Goal: Check status: Check status

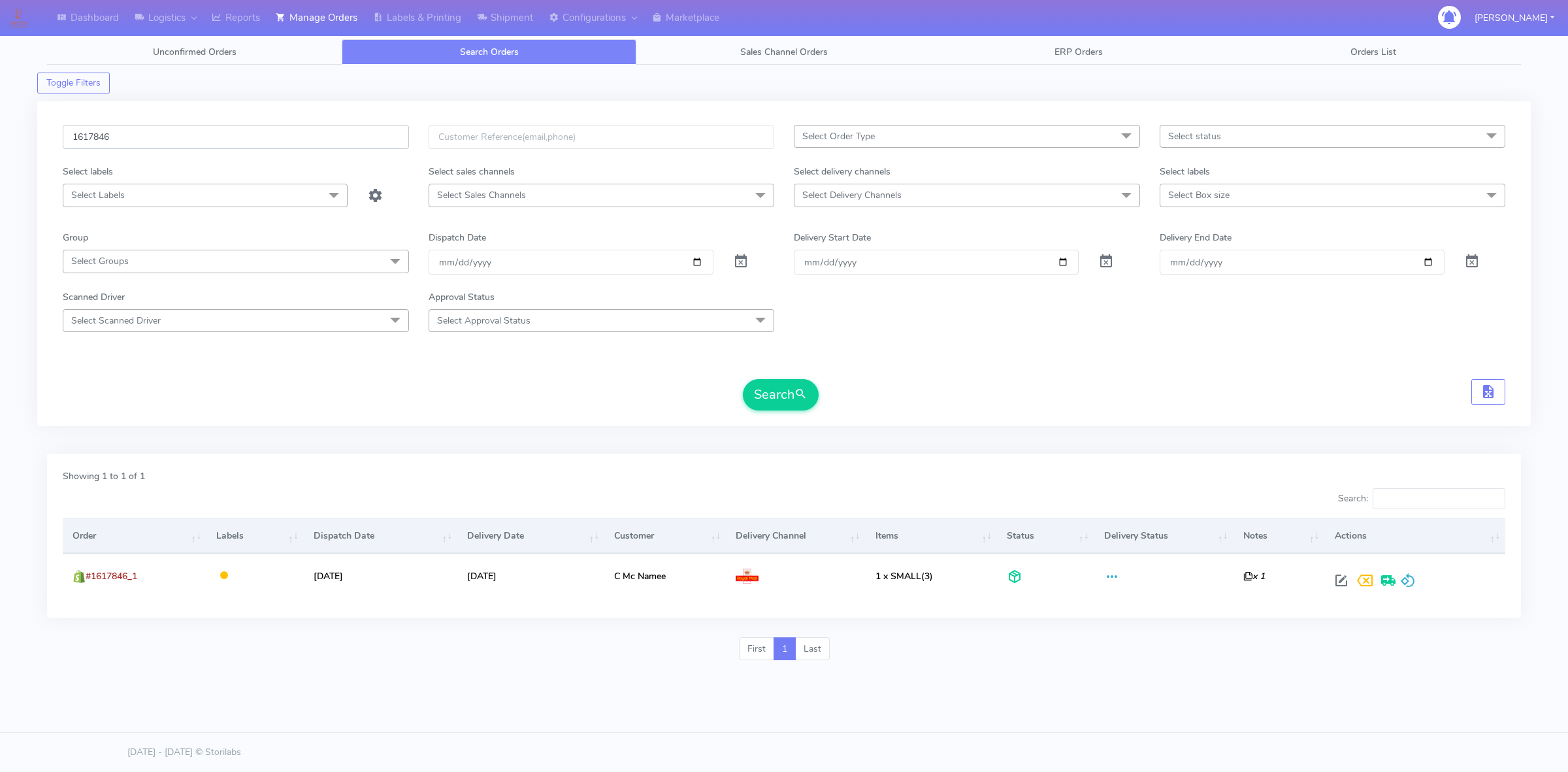
click at [296, 135] on input "1617846" at bounding box center [236, 137] width 346 height 24
click at [845, 459] on div "Showing 1 to 1 of 1 Search: Order Labels Dispatch Date Delivery Date Customer D…" at bounding box center [784, 536] width 1474 height 164
click at [527, 15] on link "Shipment" at bounding box center [505, 18] width 71 height 36
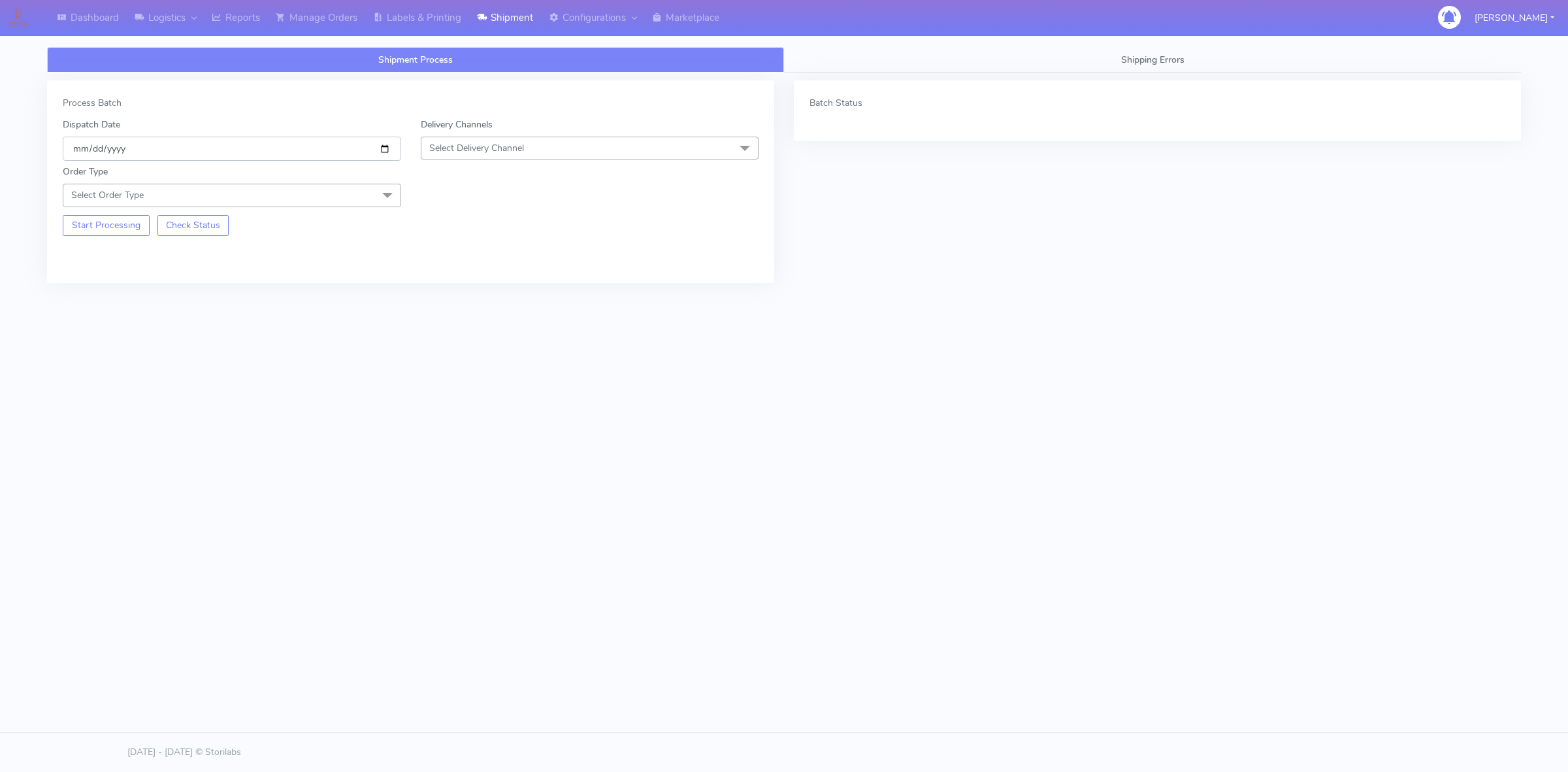
click at [384, 148] on input "[DATE]" at bounding box center [232, 149] width 338 height 24
type input "[DATE]"
click at [504, 144] on span "Select Delivery Channel" at bounding box center [476, 148] width 95 height 12
click at [489, 232] on div "OnFleet" at bounding box center [590, 230] width 324 height 14
click at [333, 187] on span "Select Order Type" at bounding box center [232, 195] width 338 height 23
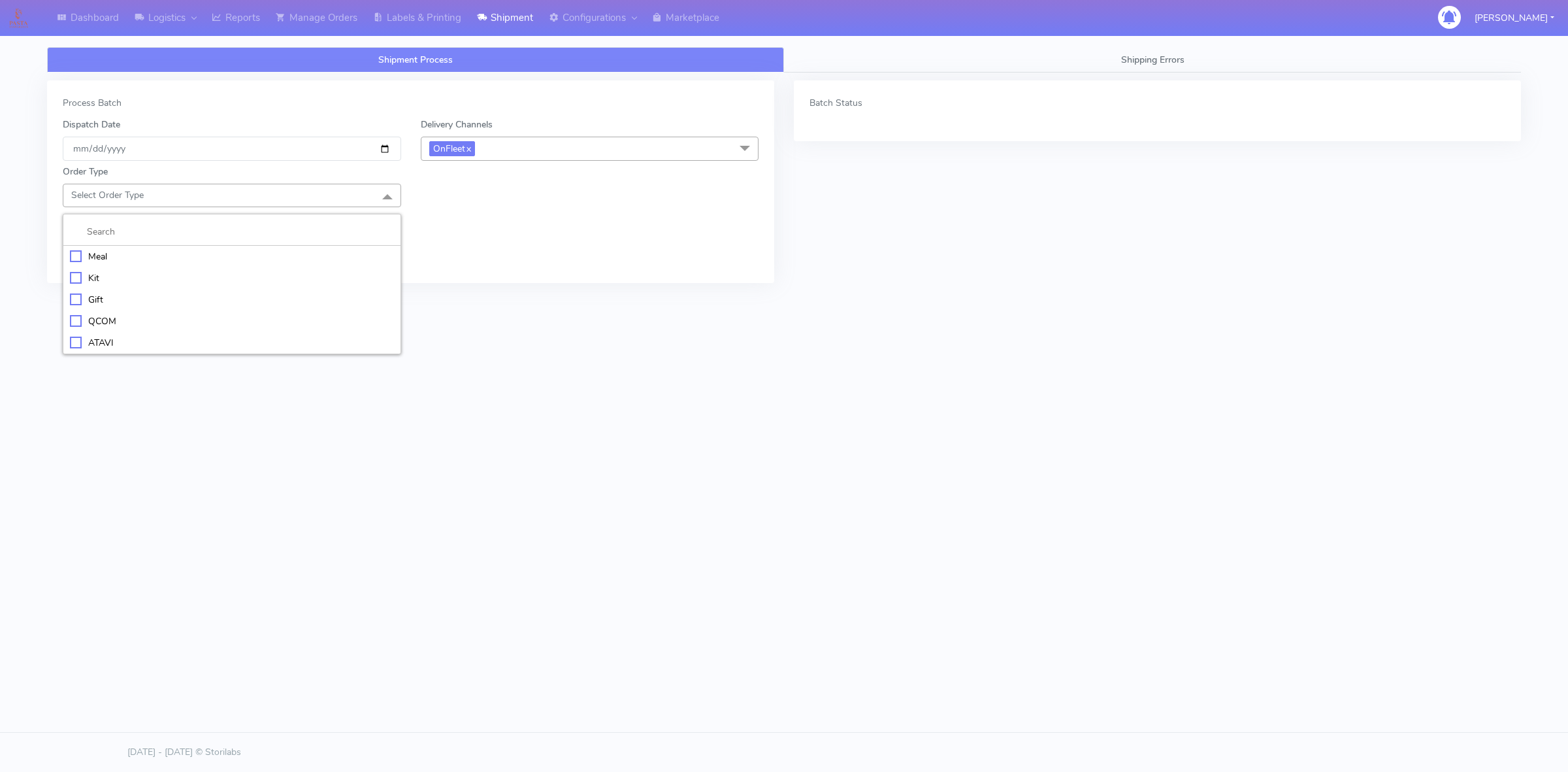
click at [83, 258] on div "Meal" at bounding box center [232, 257] width 324 height 14
click at [514, 202] on span "Select Box Size" at bounding box center [590, 195] width 338 height 23
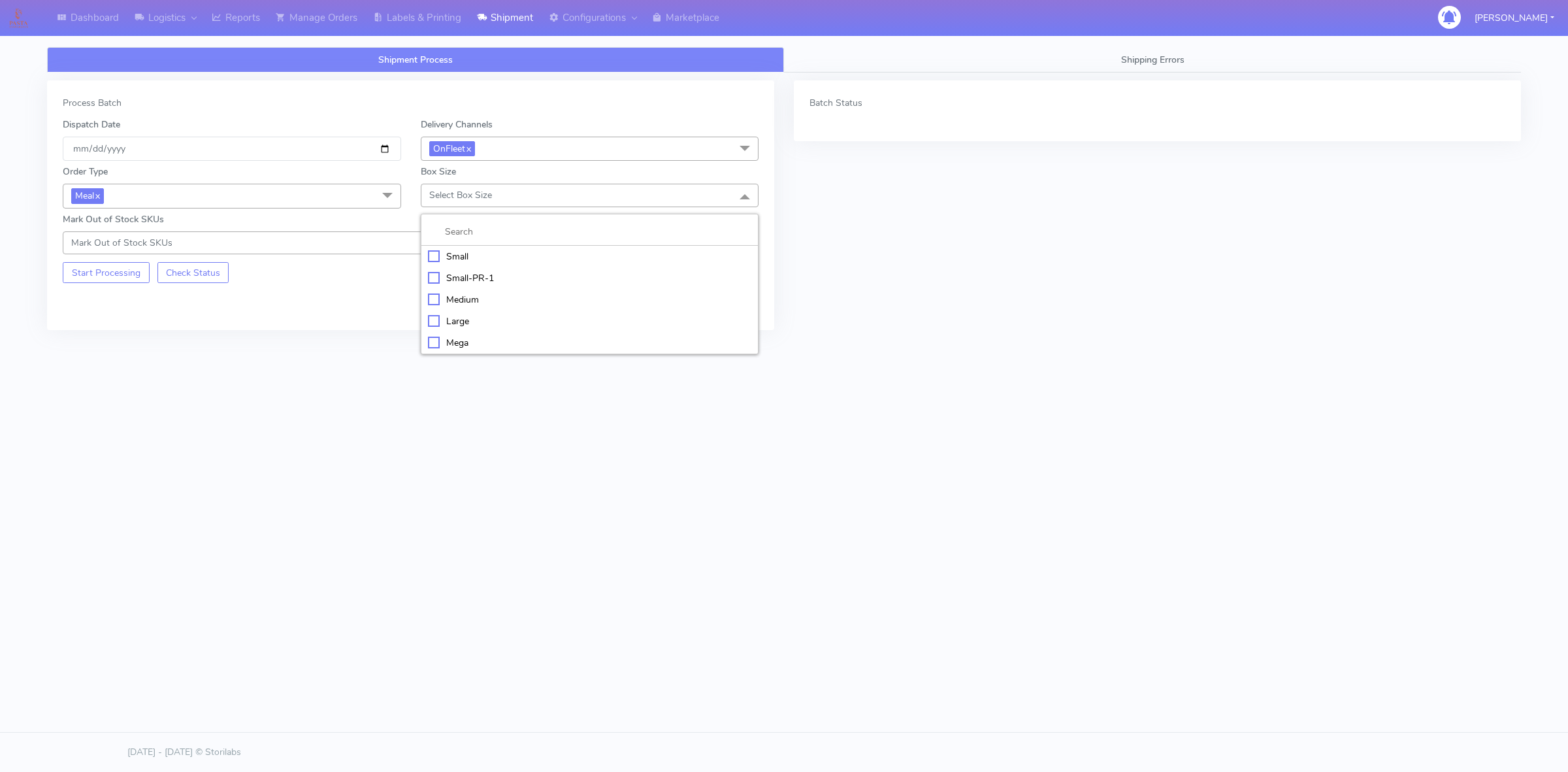
click at [485, 256] on div "Small" at bounding box center [590, 257] width 324 height 14
click at [121, 275] on button "Start Processing" at bounding box center [106, 272] width 87 height 21
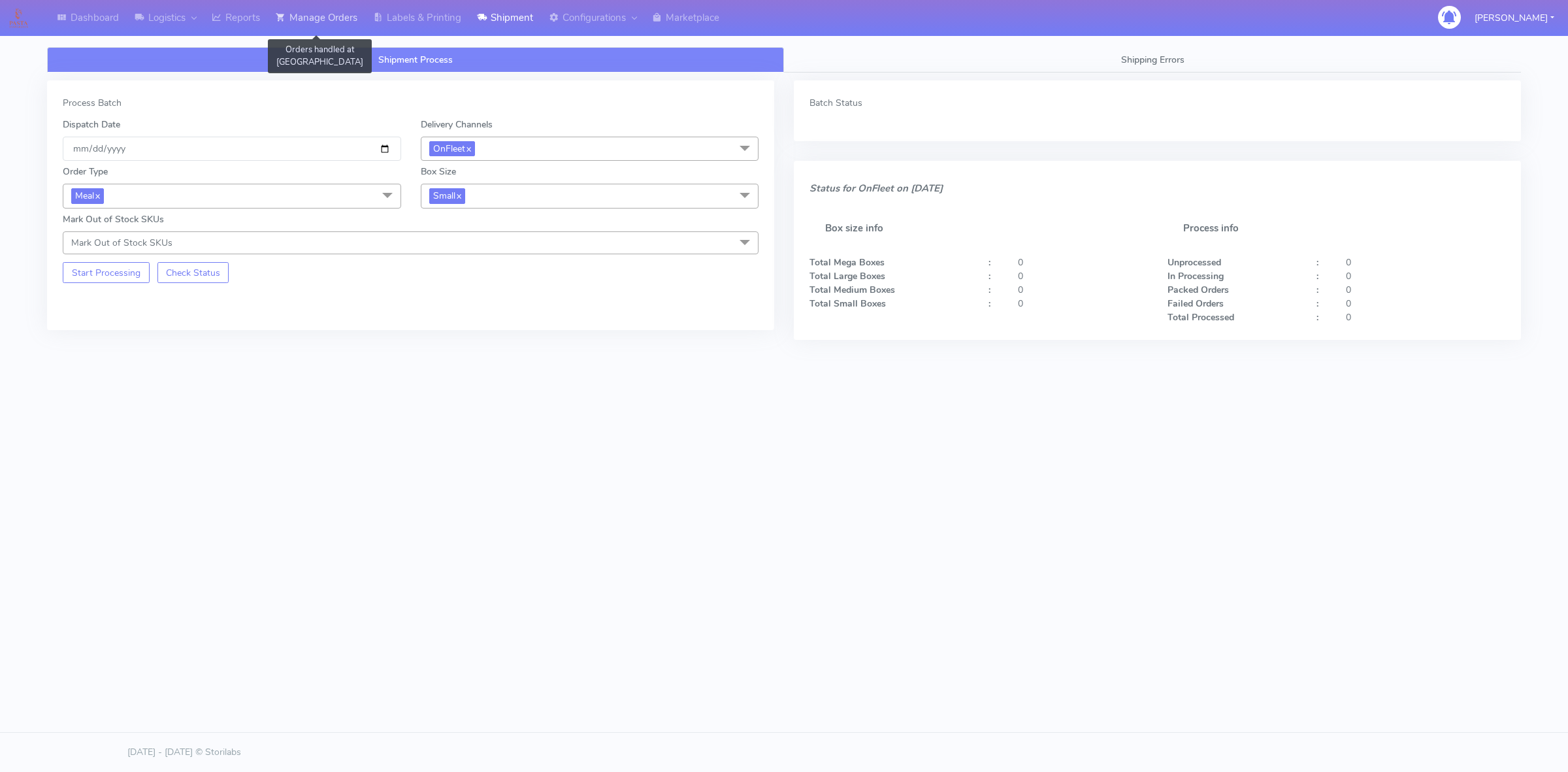
click at [314, 24] on link "Manage Orders" at bounding box center [316, 18] width 97 height 36
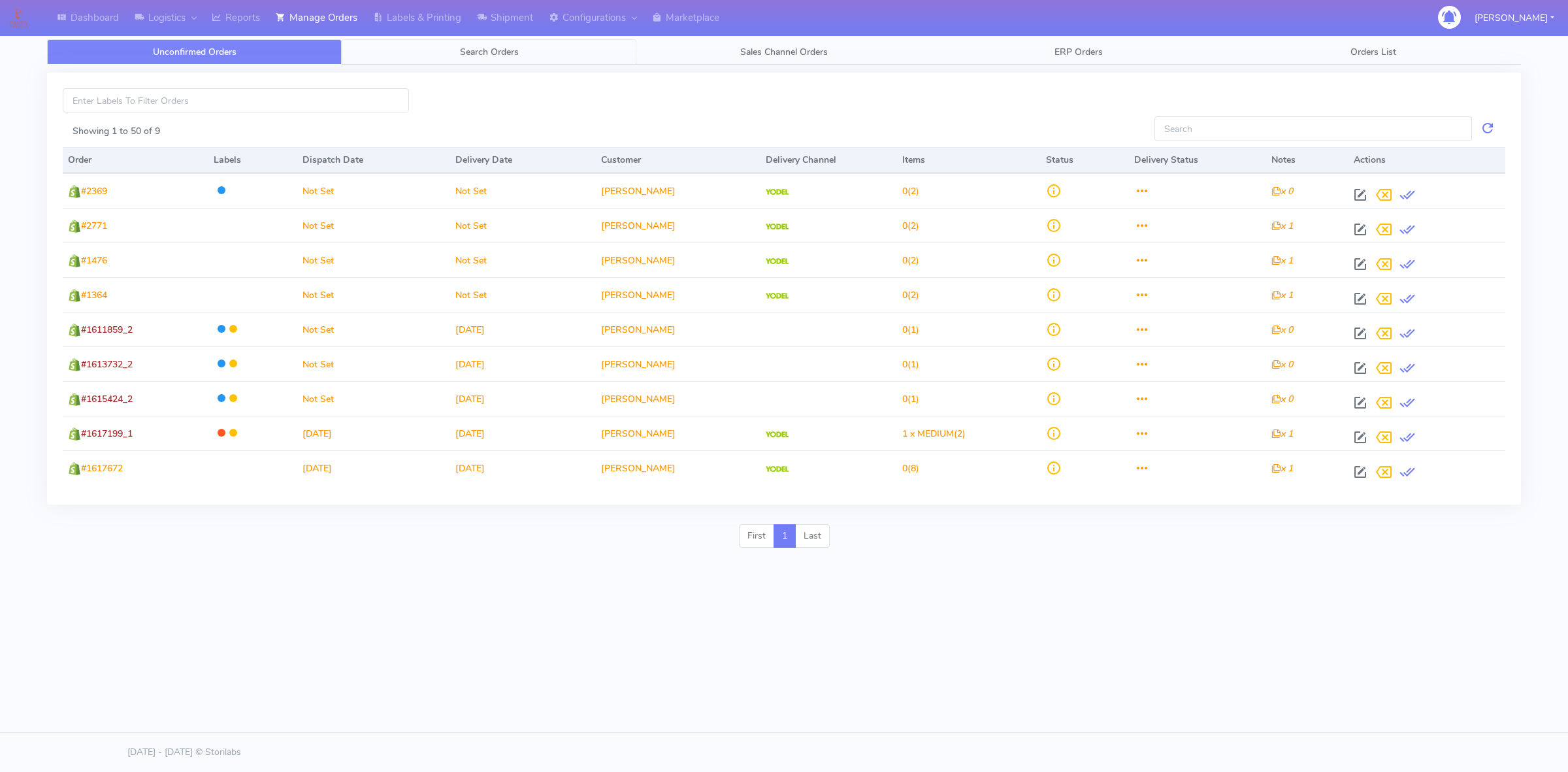
click at [504, 51] on span "Search Orders" at bounding box center [489, 52] width 59 height 12
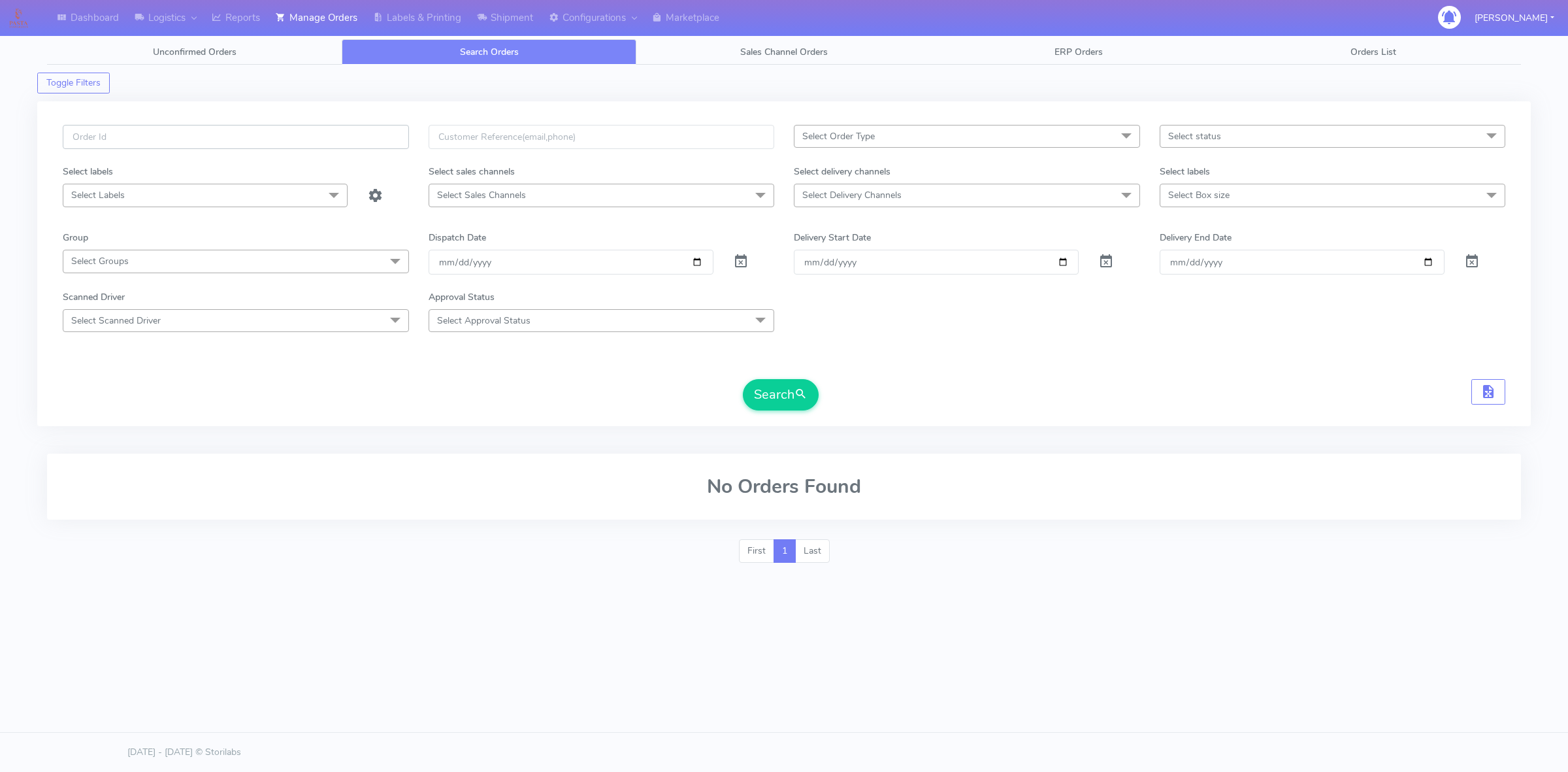
click at [318, 140] on input "text" at bounding box center [236, 137] width 346 height 24
paste input "#1618423"
type input "#1618423"
click at [745, 266] on span at bounding box center [741, 265] width 15 height 12
click at [801, 400] on span "submit" at bounding box center [801, 395] width 13 height 17
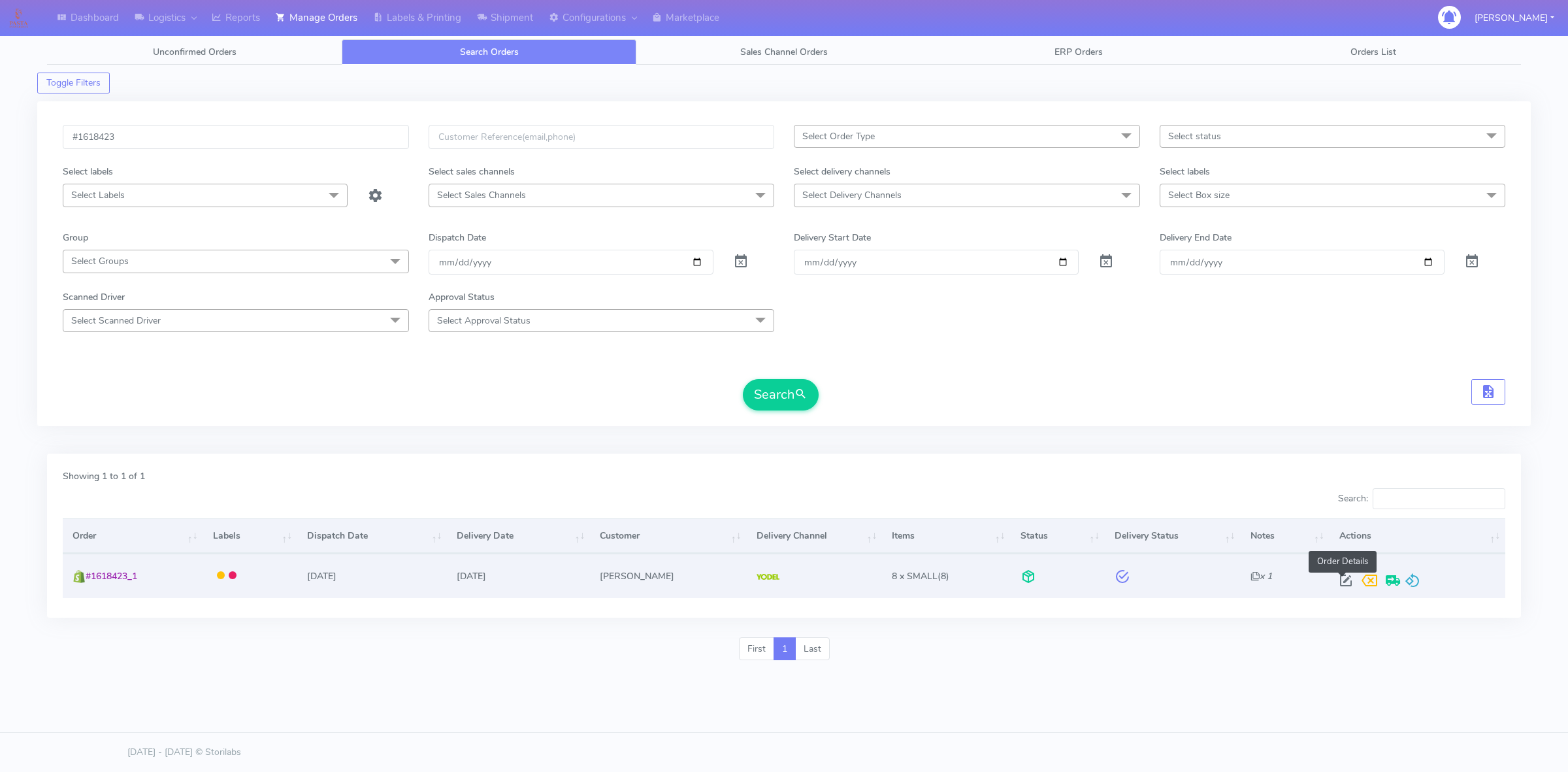
click at [1341, 583] on span at bounding box center [1345, 583] width 23 height 12
select select "5"
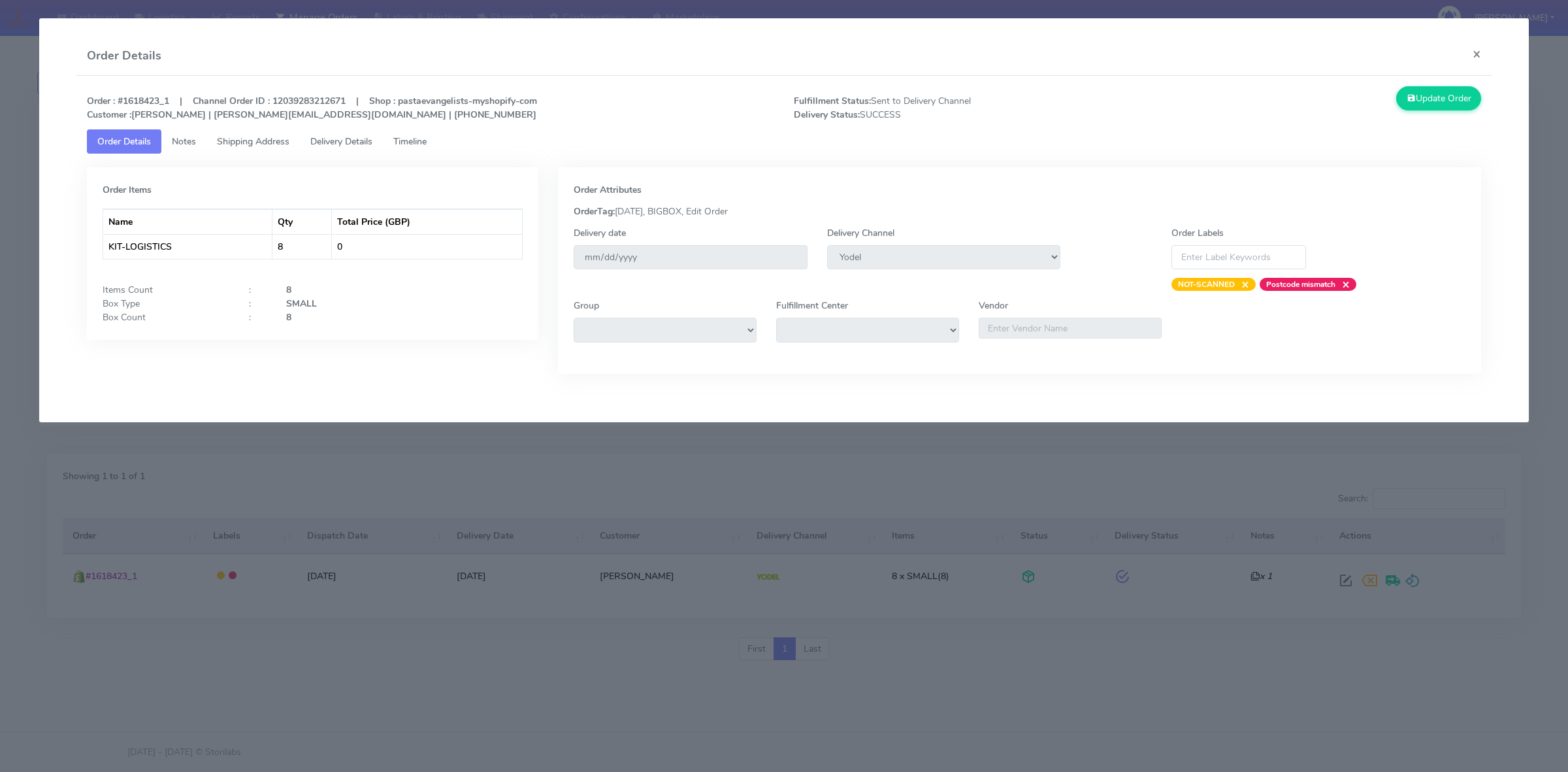
click at [334, 154] on tab "Order Items Name Qty Total Price (GBP) KIT-LOGISTICS 8 0 Items Count : 8 Box Ty…" at bounding box center [784, 273] width 1394 height 240
click at [340, 142] on span "Delivery Details" at bounding box center [341, 141] width 62 height 12
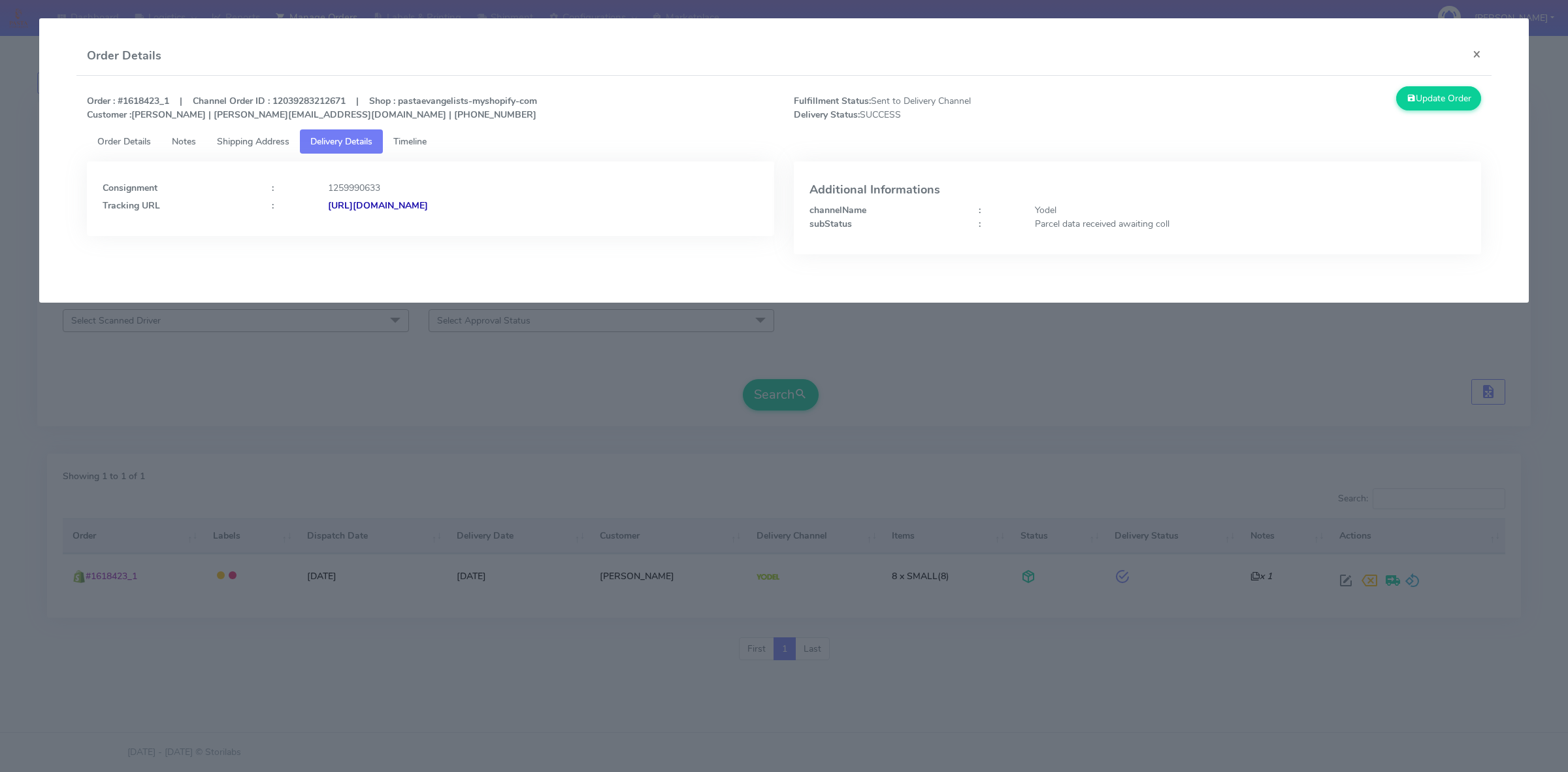
click at [413, 197] on div "Consignment : 1259990633 Tracking URL : [URL][DOMAIN_NAME]" at bounding box center [431, 195] width 656 height 35
click at [413, 200] on strong "[URL][DOMAIN_NAME]" at bounding box center [378, 205] width 100 height 12
click at [408, 137] on span "Timeline" at bounding box center [410, 141] width 34 height 12
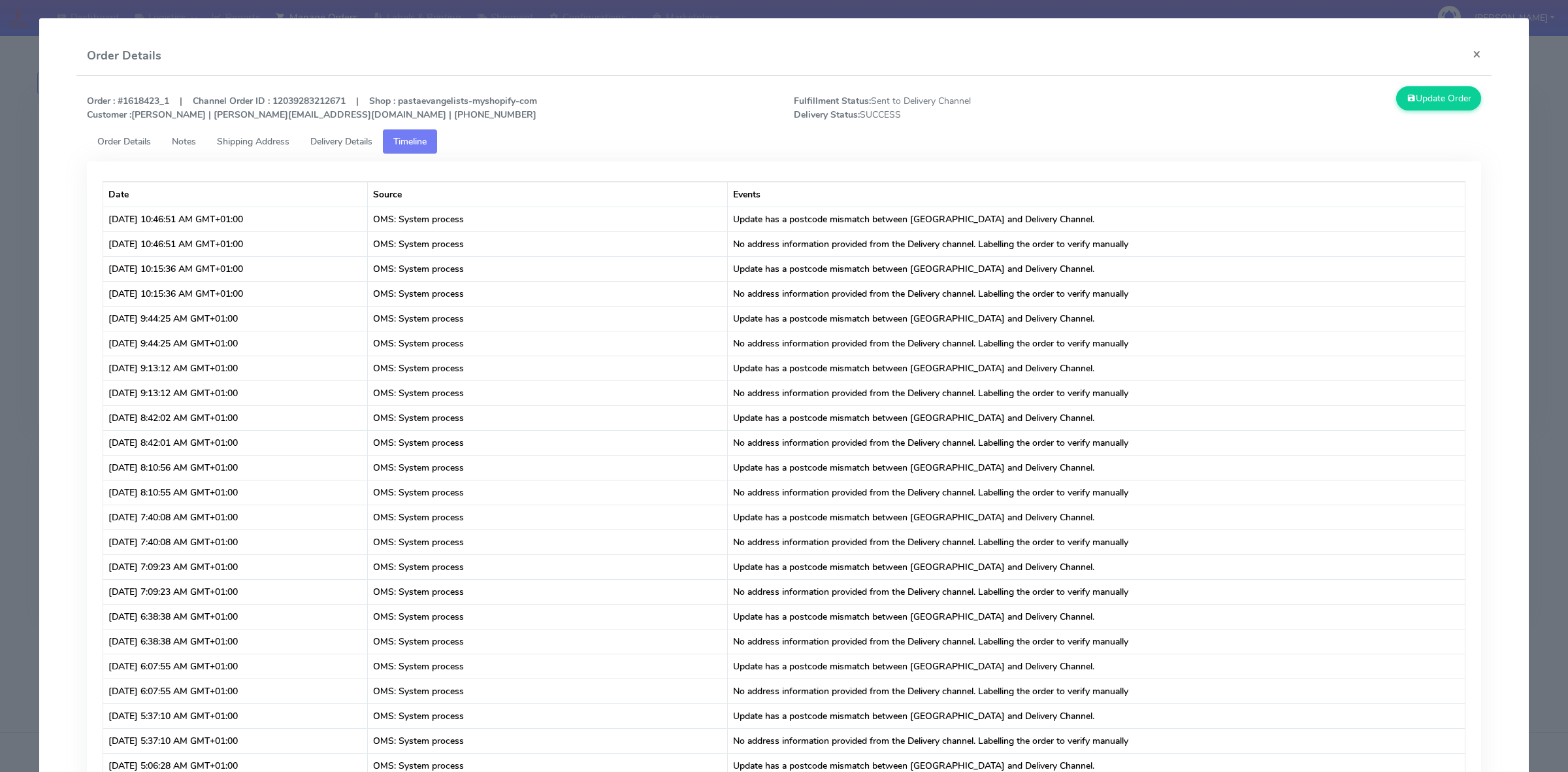
click at [263, 151] on link "Shipping Address" at bounding box center [253, 141] width 93 height 24
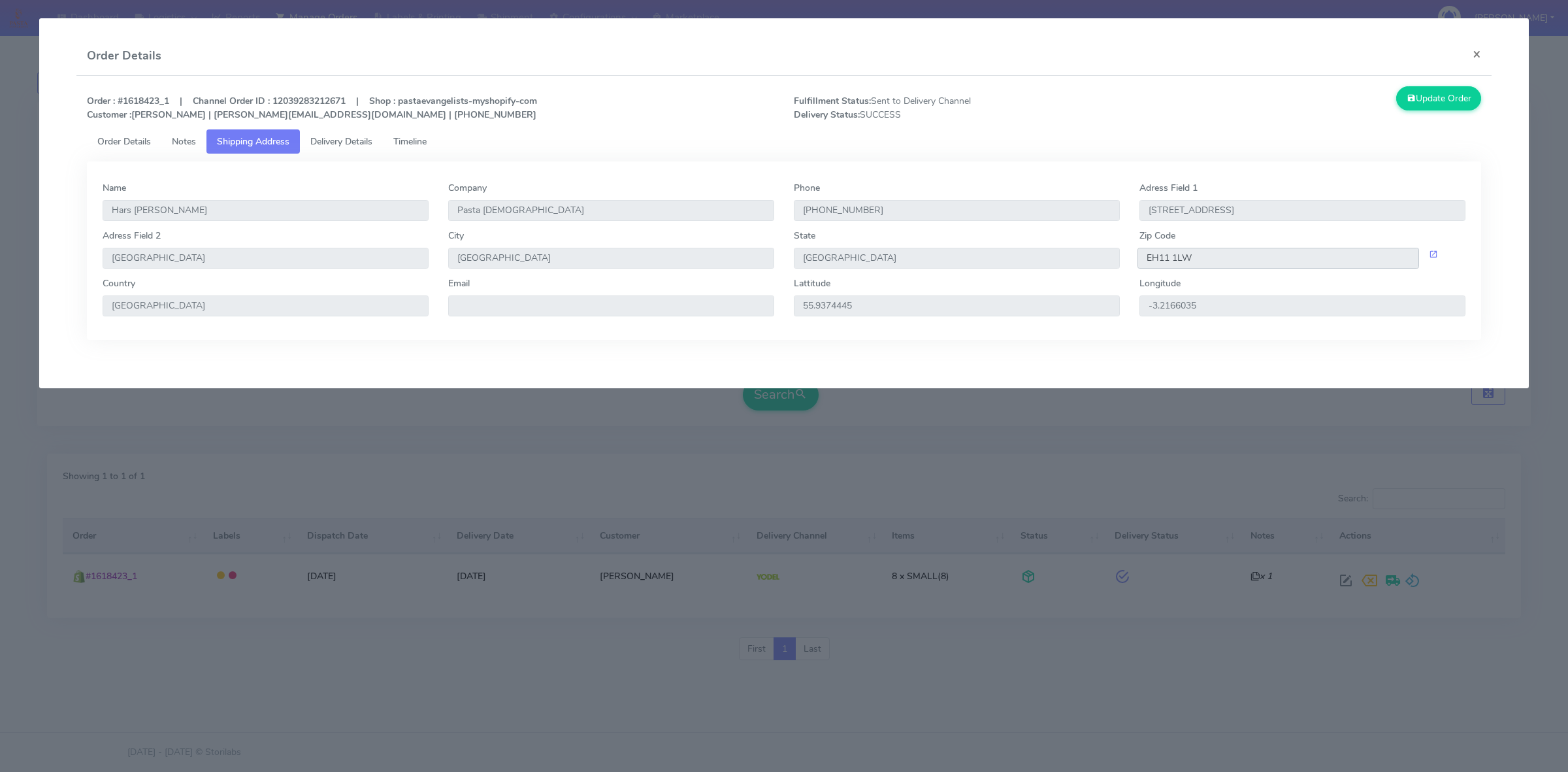
drag, startPoint x: 1193, startPoint y: 253, endPoint x: 1131, endPoint y: 259, distance: 62.3
click at [1131, 259] on div "EH11 1LW" at bounding box center [1302, 258] width 345 height 21
